Goal: Transaction & Acquisition: Purchase product/service

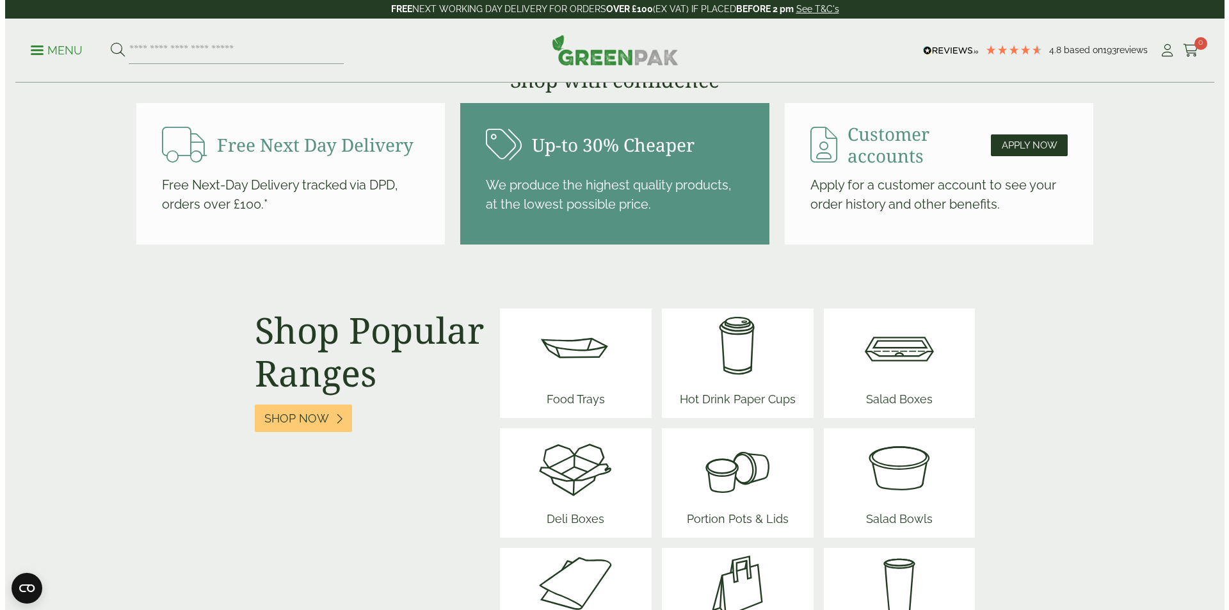
scroll to position [1473, 0]
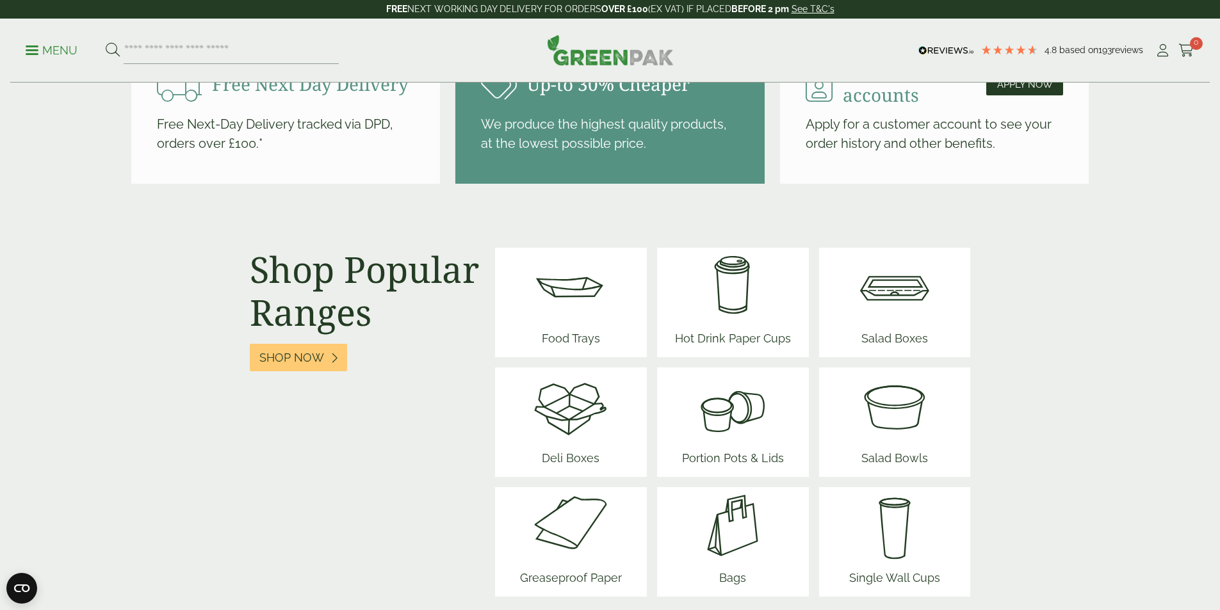
click at [562, 337] on span "Food Trays" at bounding box center [570, 341] width 77 height 33
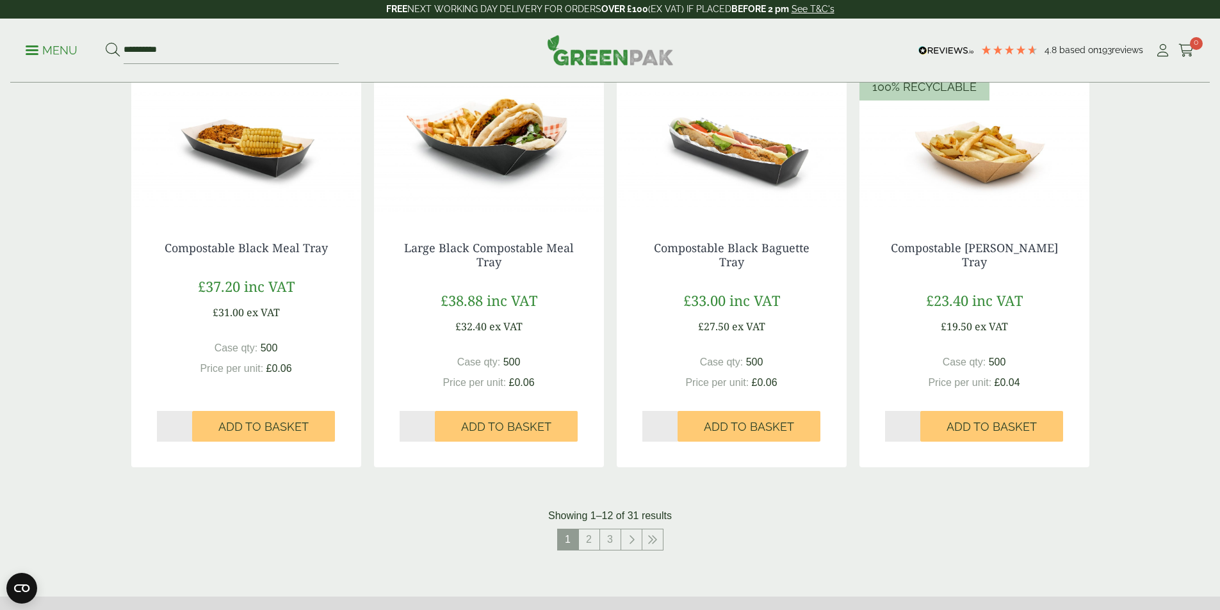
scroll to position [1153, 0]
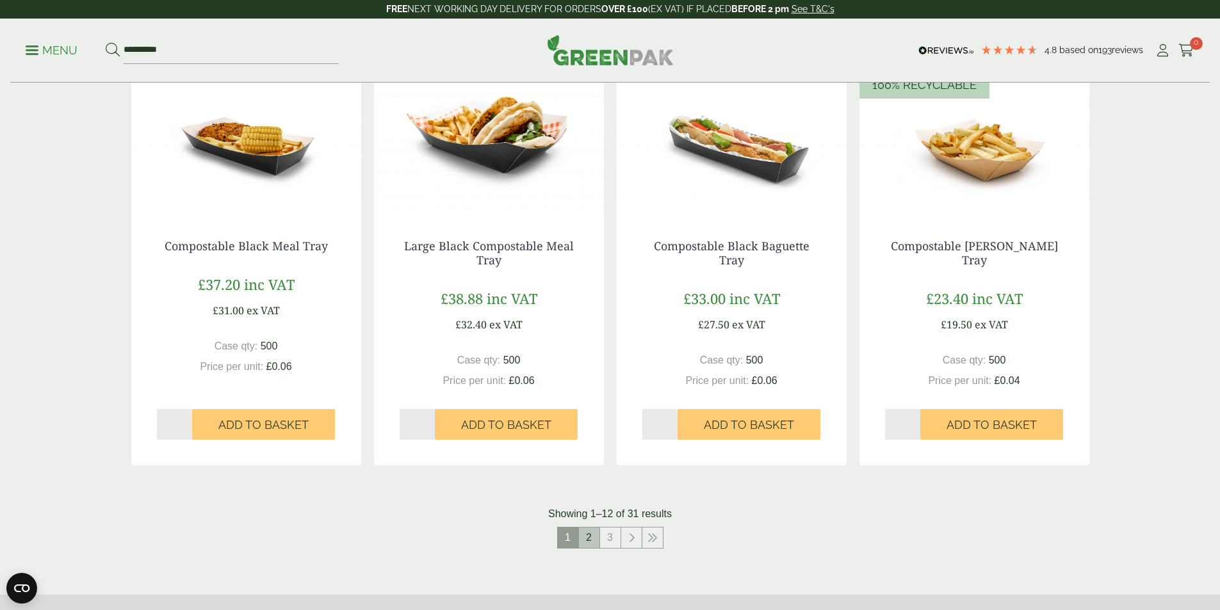
click at [584, 533] on link "2" at bounding box center [589, 538] width 20 height 20
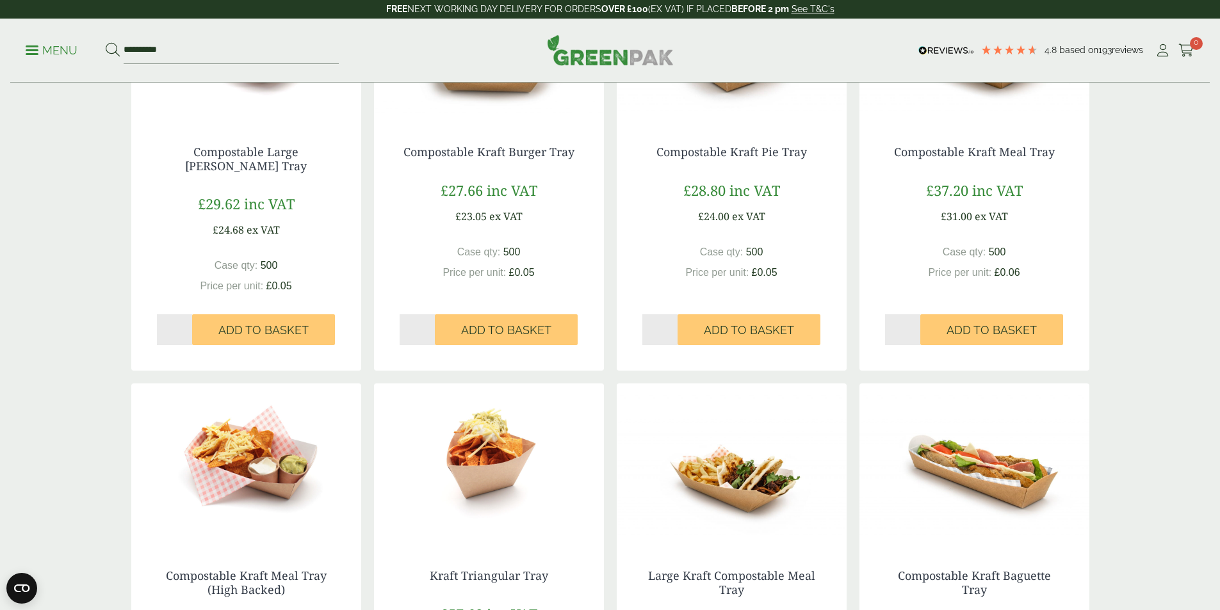
scroll to position [192, 0]
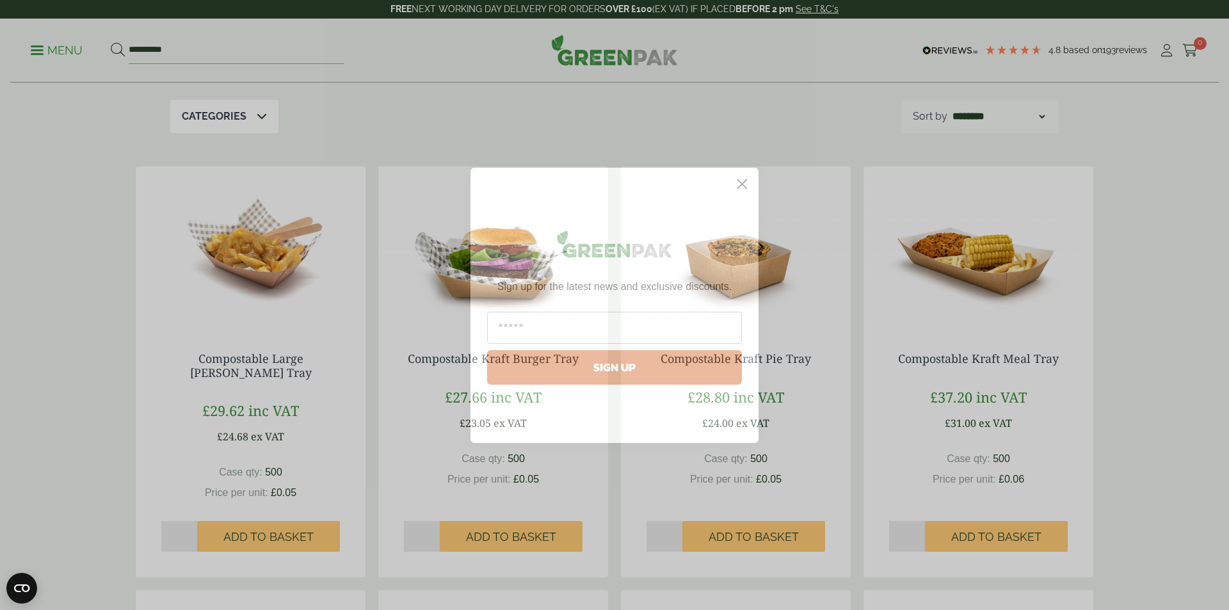
click at [741, 177] on circle "Close dialog" at bounding box center [742, 183] width 21 height 21
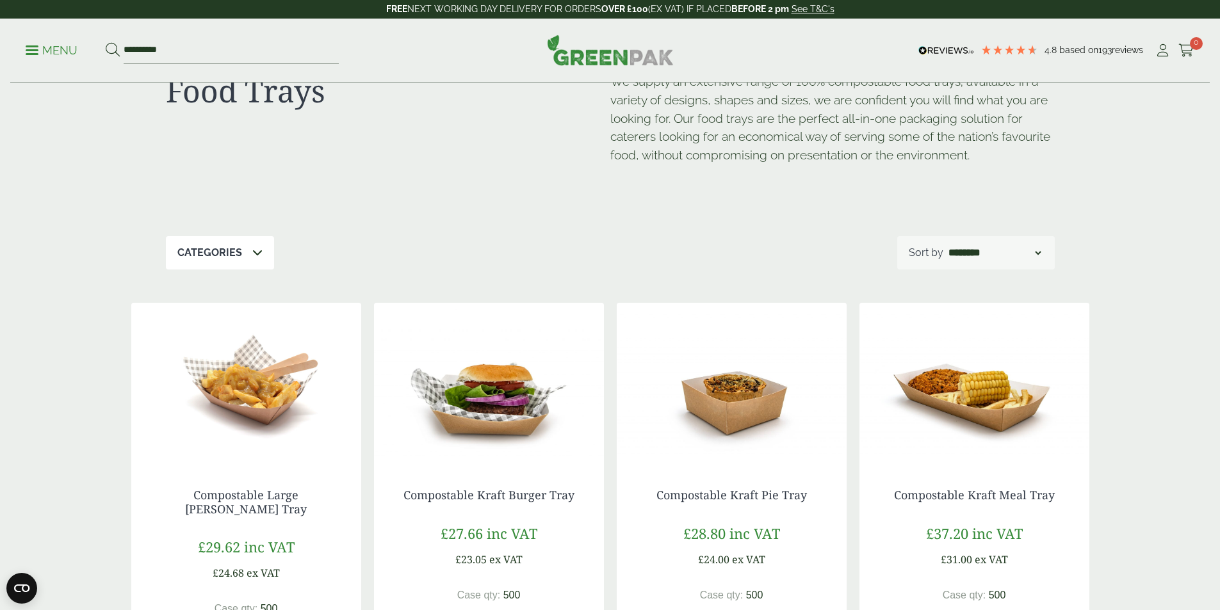
scroll to position [0, 0]
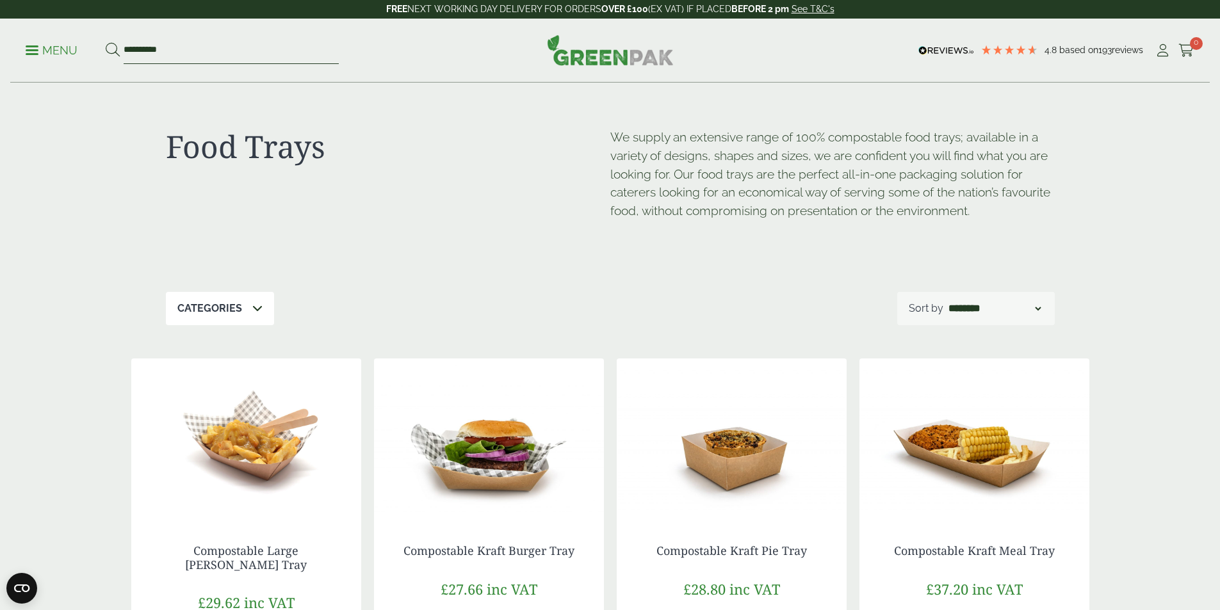
click at [175, 40] on input "**********" at bounding box center [231, 50] width 215 height 27
drag, startPoint x: 175, startPoint y: 41, endPoint x: 99, endPoint y: 47, distance: 77.1
click at [110, 45] on form "**********" at bounding box center [222, 50] width 233 height 27
type input "*********"
click at [106, 42] on button at bounding box center [113, 50] width 14 height 17
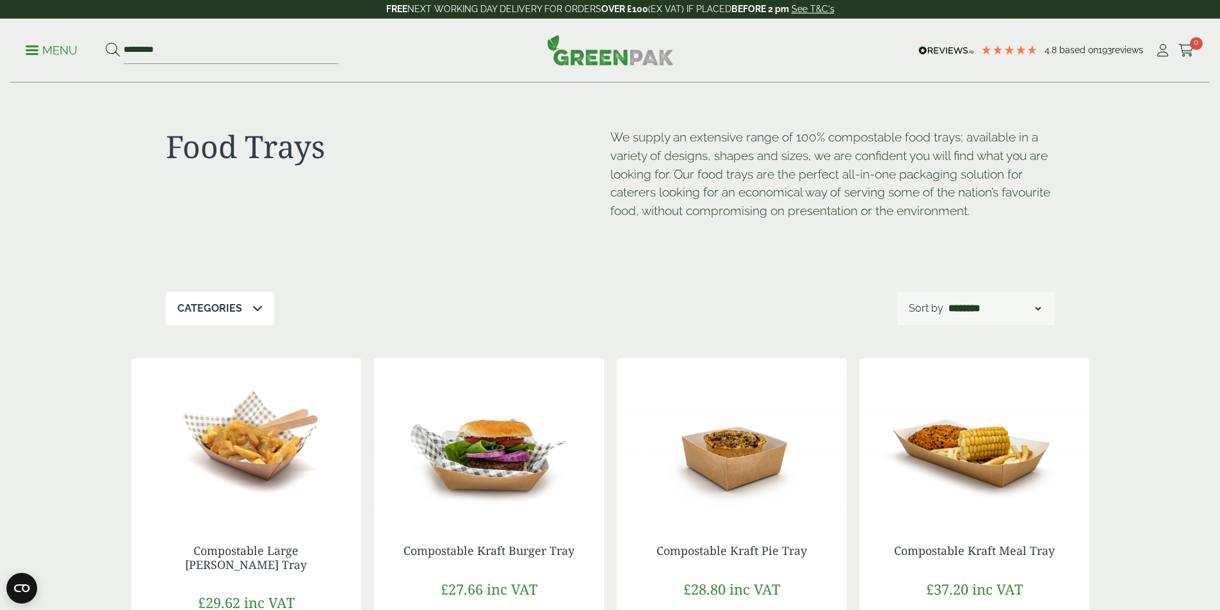
scroll to position [1153, 0]
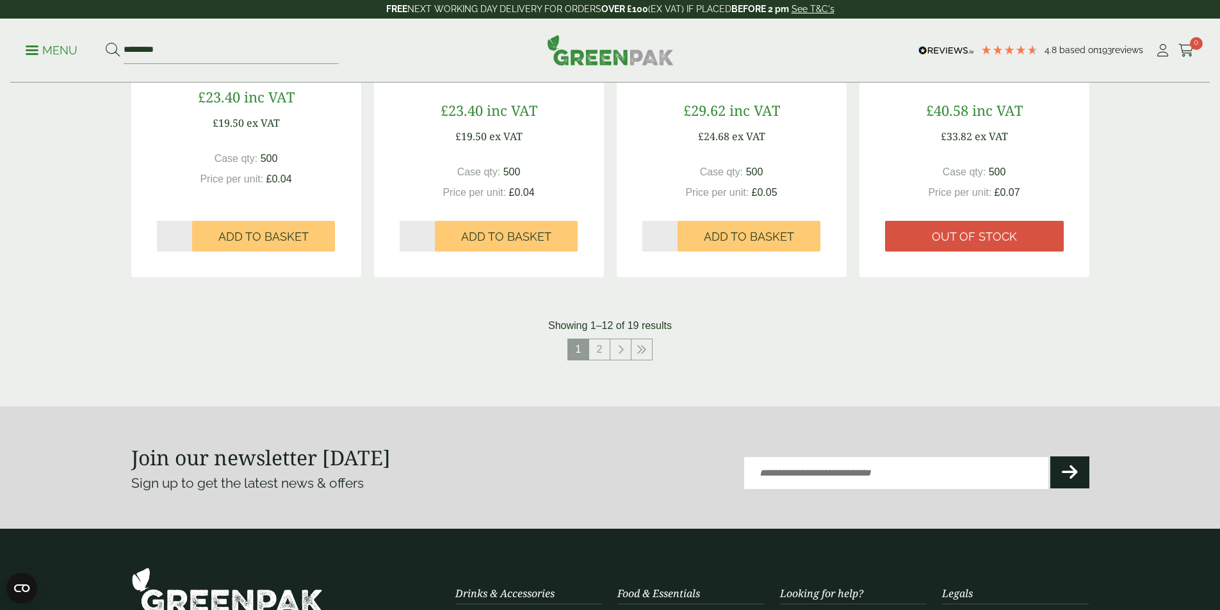
scroll to position [1281, 0]
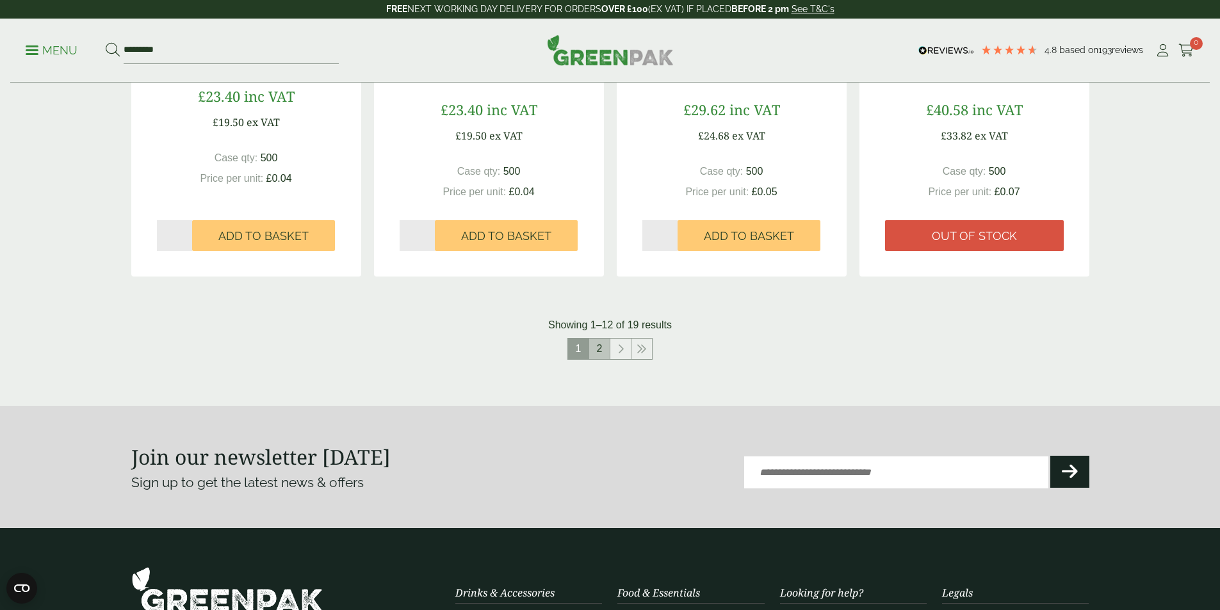
click at [599, 353] on link "2" at bounding box center [599, 349] width 20 height 20
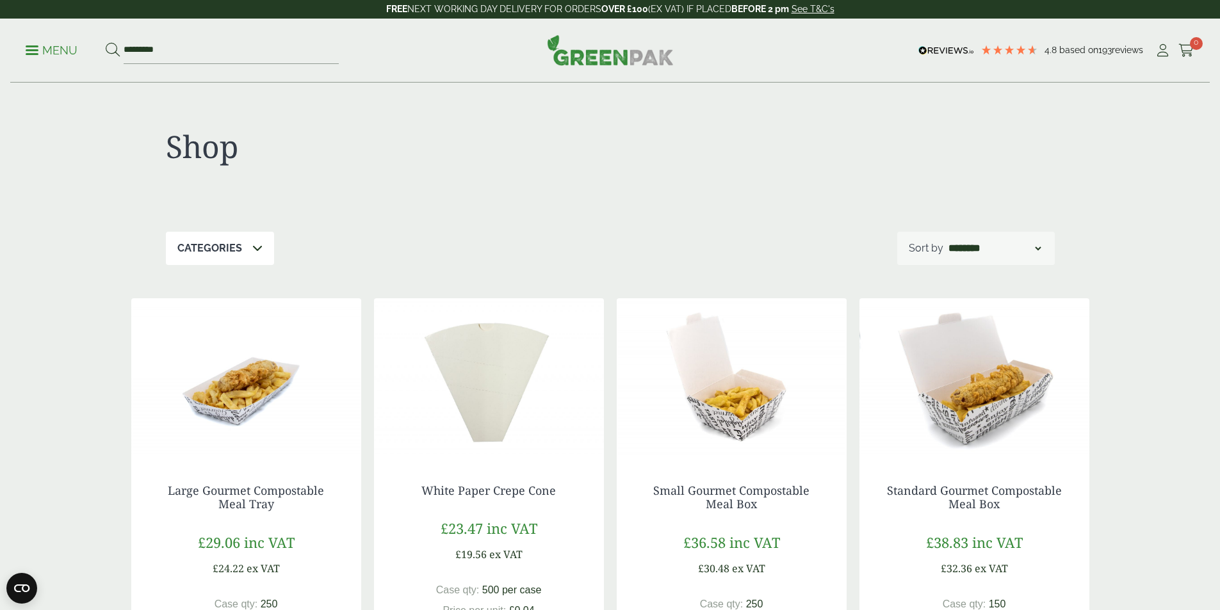
scroll to position [1176, 0]
